Goal: Task Accomplishment & Management: Use online tool/utility

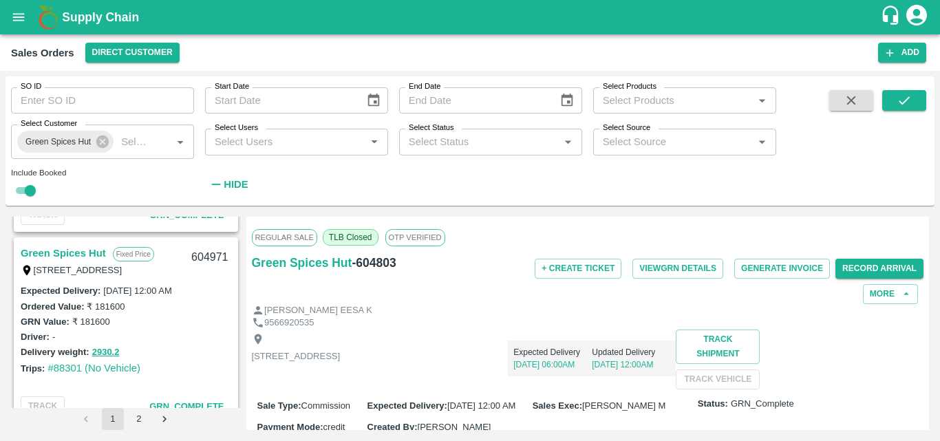
scroll to position [937, 0]
click at [73, 252] on link "Green Spices Hut" at bounding box center [63, 255] width 85 height 18
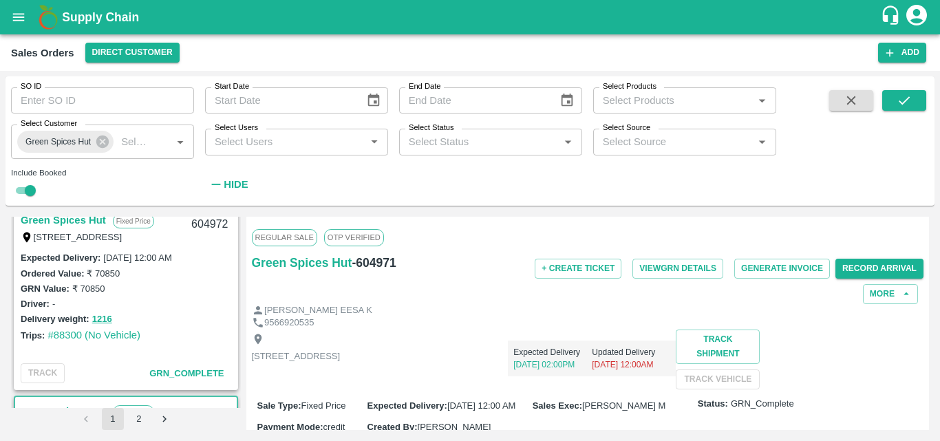
scroll to position [772, 0]
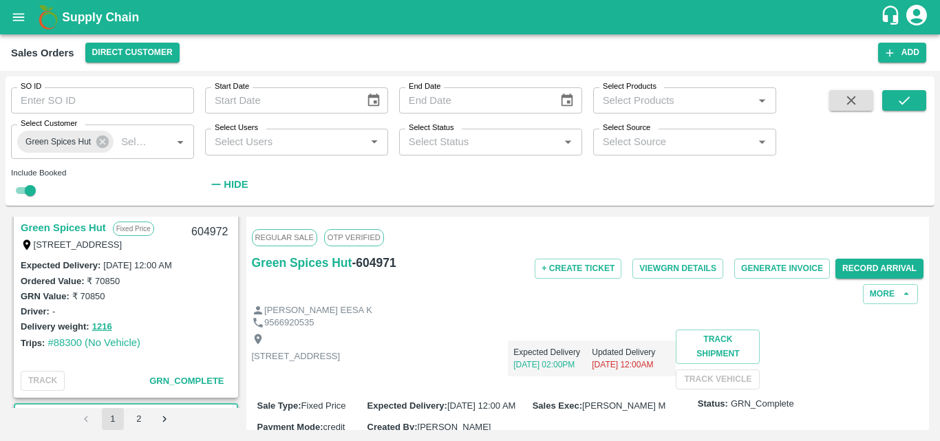
click at [56, 226] on link "Green Spices Hut" at bounding box center [63, 228] width 85 height 18
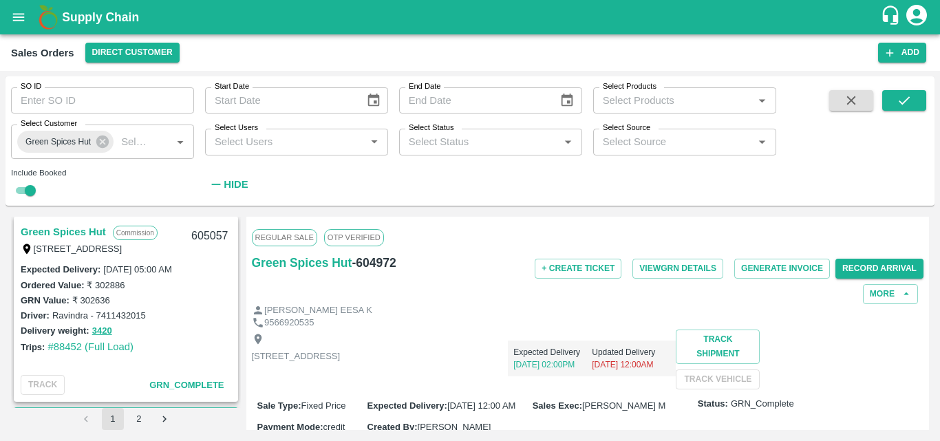
scroll to position [576, 0]
click at [58, 230] on link "Green Spices Hut" at bounding box center [63, 233] width 85 height 18
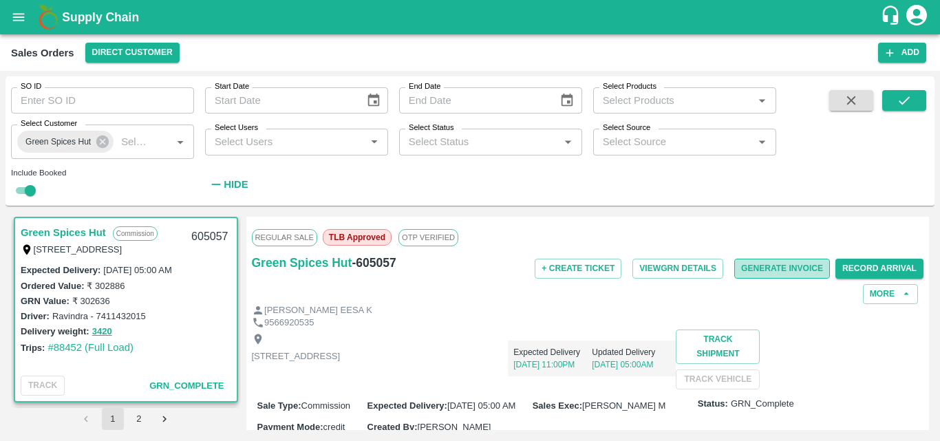
click at [756, 270] on button "Generate Invoice" at bounding box center [782, 269] width 96 height 20
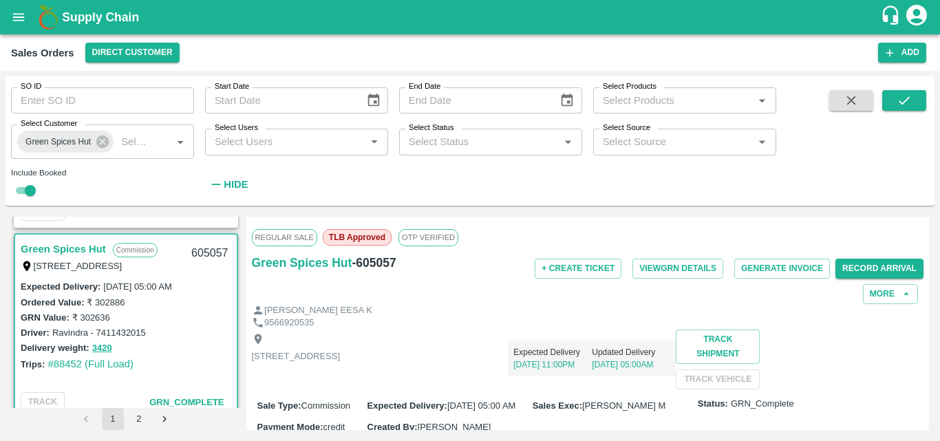
scroll to position [559, 0]
click at [548, 316] on div "[PERSON_NAME] EESA K" at bounding box center [588, 310] width 672 height 13
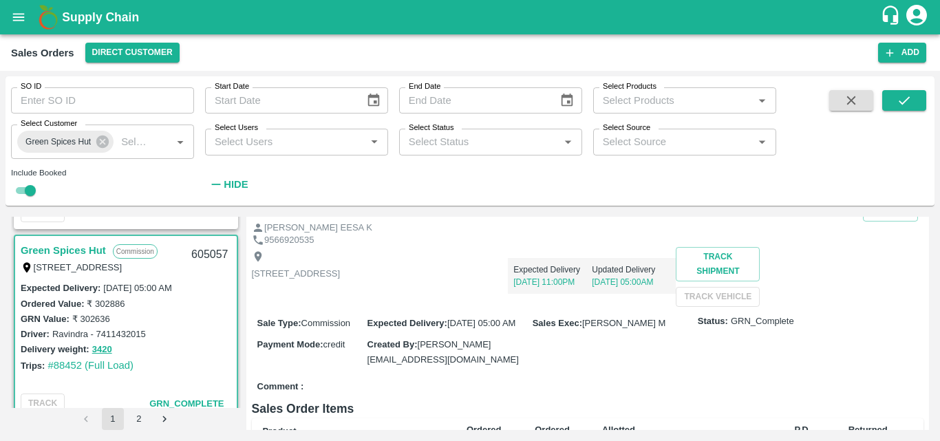
scroll to position [0, 0]
